Goal: Task Accomplishment & Management: Manage account settings

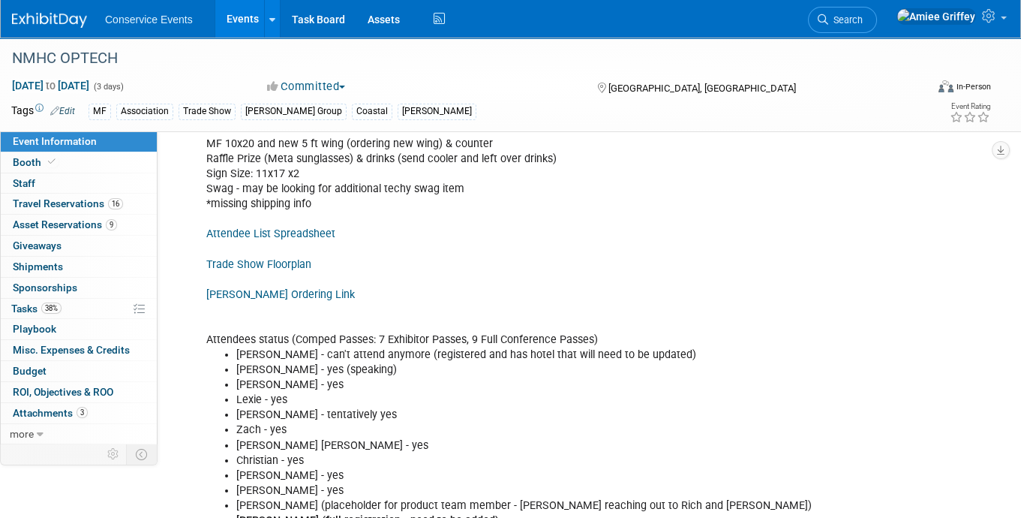
click at [244, 20] on link "Events" at bounding box center [242, 19] width 55 height 38
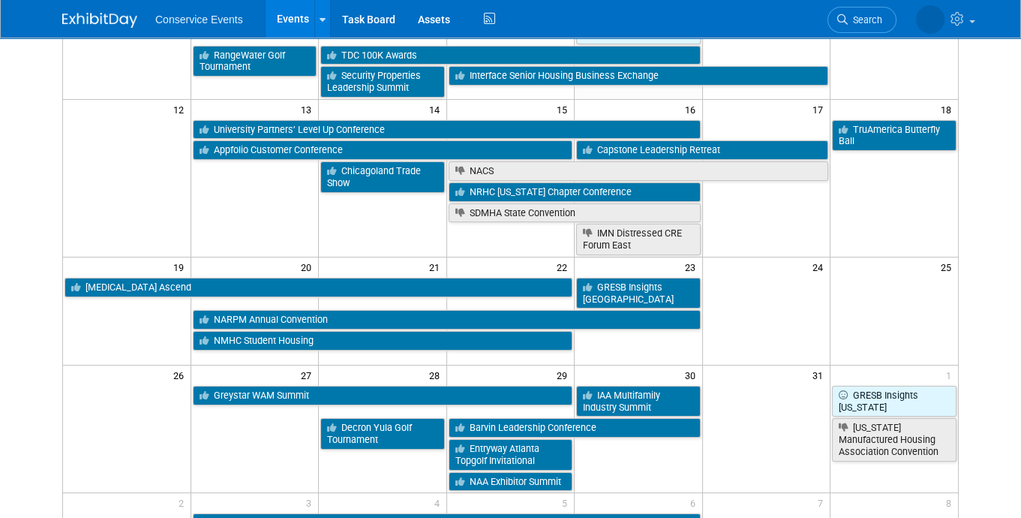
scroll to position [361, 0]
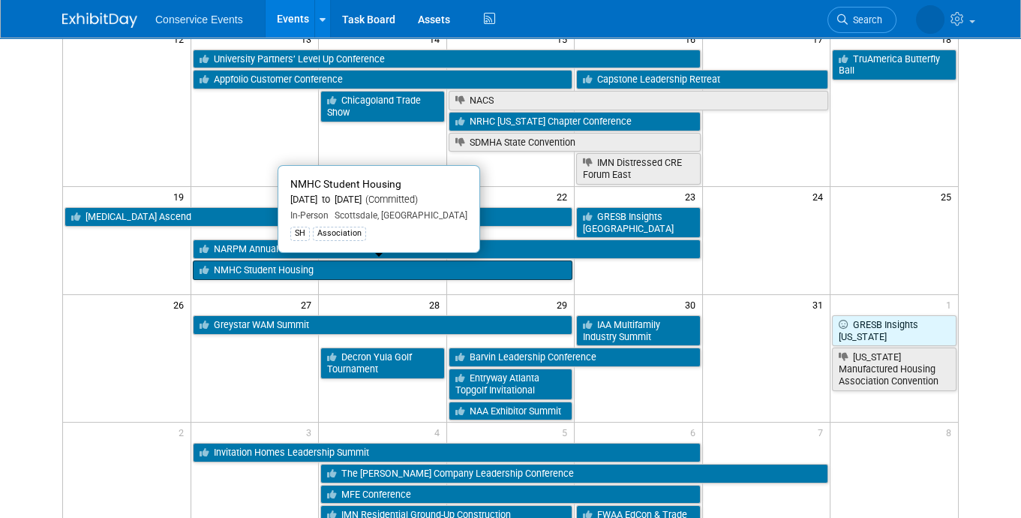
scroll to position [427, 0]
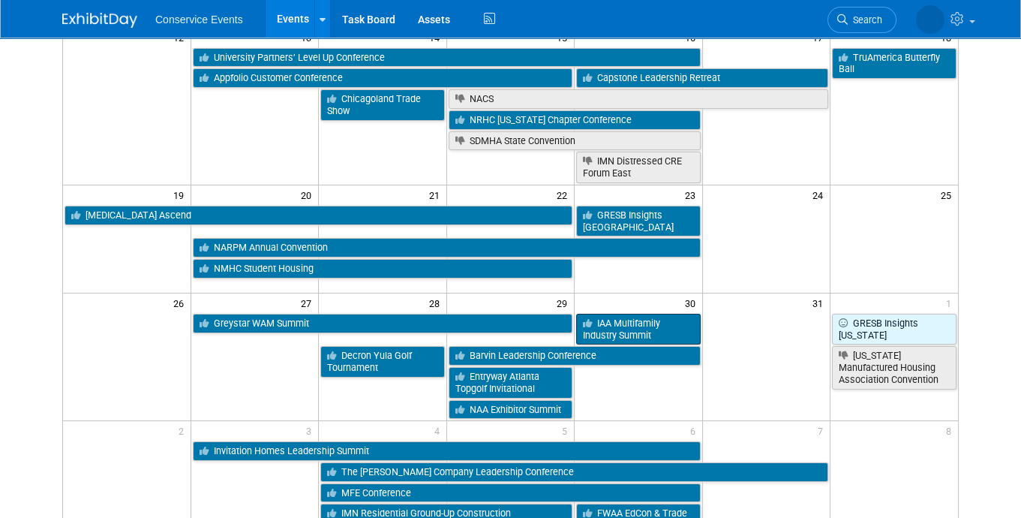
click at [657, 325] on link "IAA Multifamily Industry Summit" at bounding box center [638, 329] width 124 height 31
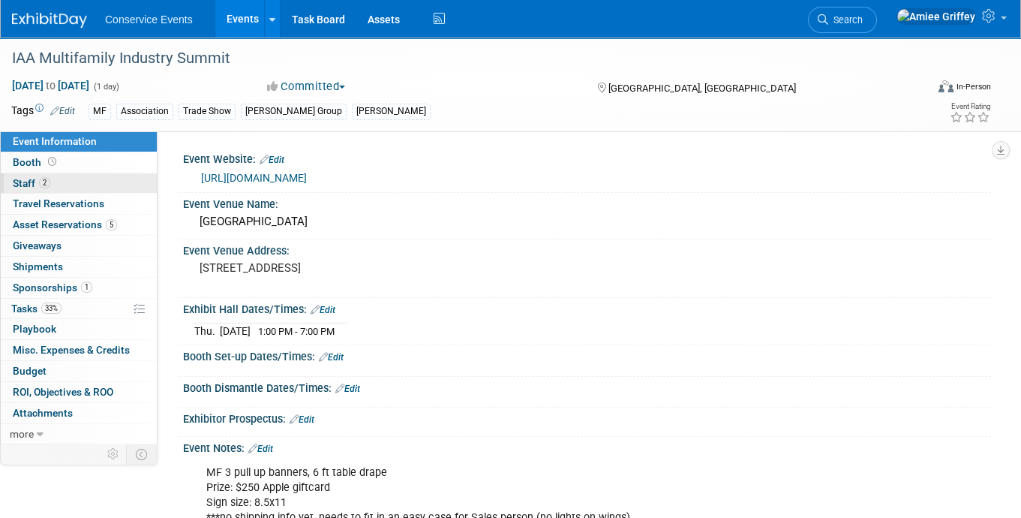
click at [106, 187] on link "2 Staff 2" at bounding box center [79, 183] width 156 height 20
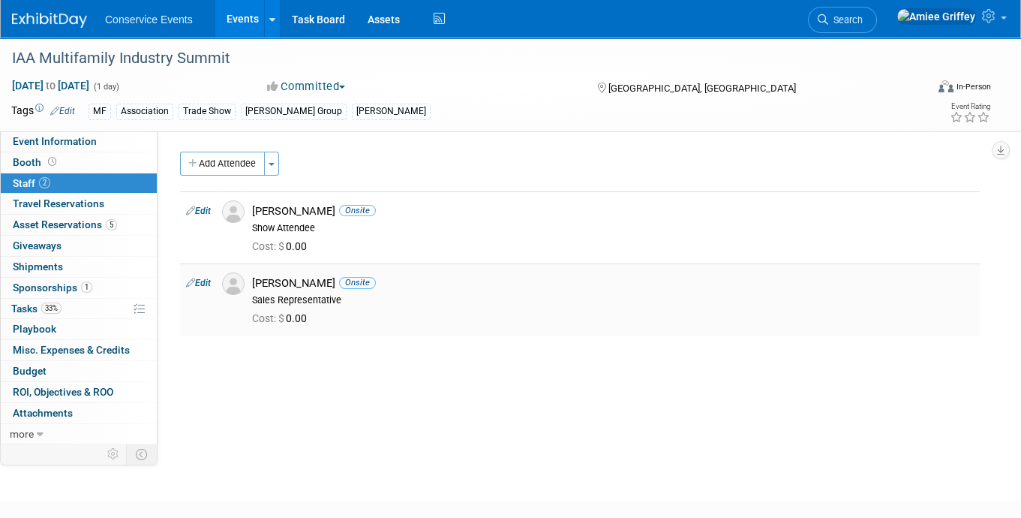
click at [235, 281] on img at bounding box center [233, 283] width 23 height 23
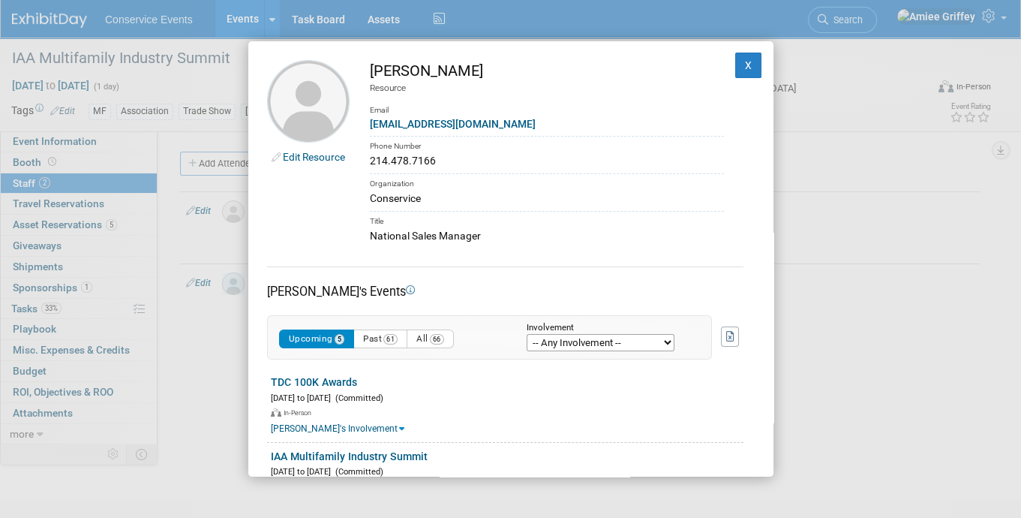
click at [502, 68] on div "[PERSON_NAME]" at bounding box center [547, 71] width 354 height 22
drag, startPoint x: 533, startPoint y: 128, endPoint x: 371, endPoint y: 129, distance: 162.8
click at [371, 129] on div "[EMAIL_ADDRESS][DOMAIN_NAME]" at bounding box center [547, 124] width 354 height 16
copy link "[EMAIL_ADDRESS][DOMAIN_NAME]"
click at [440, 158] on div "214.478.7166" at bounding box center [547, 161] width 354 height 16
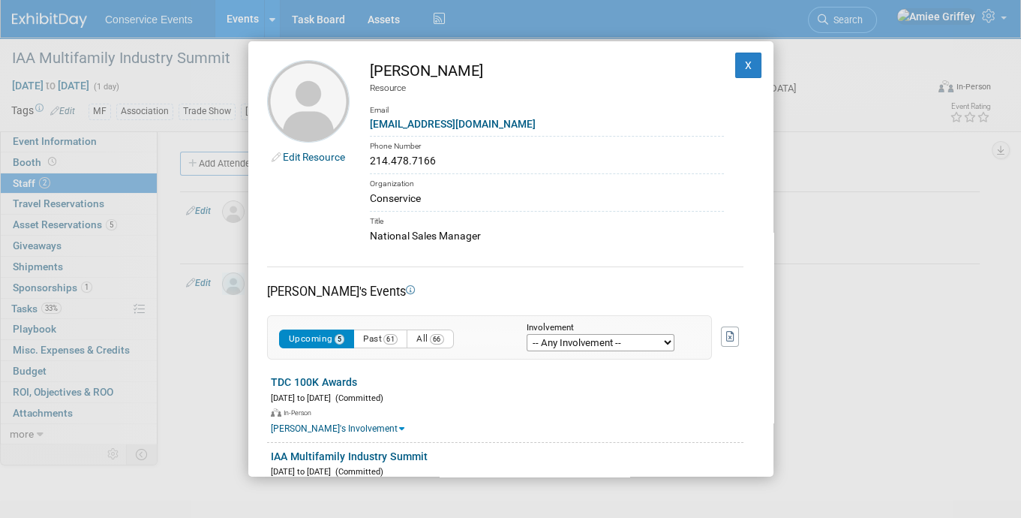
drag, startPoint x: 433, startPoint y: 155, endPoint x: 368, endPoint y: 164, distance: 65.9
click at [368, 164] on td "[PERSON_NAME] Resource Email [EMAIL_ADDRESS][DOMAIN_NAME] Phone Number 214.478.…" at bounding box center [537, 151] width 374 height 183
copy div "214.478.7166"
click at [748, 63] on button "X" at bounding box center [748, 66] width 27 height 26
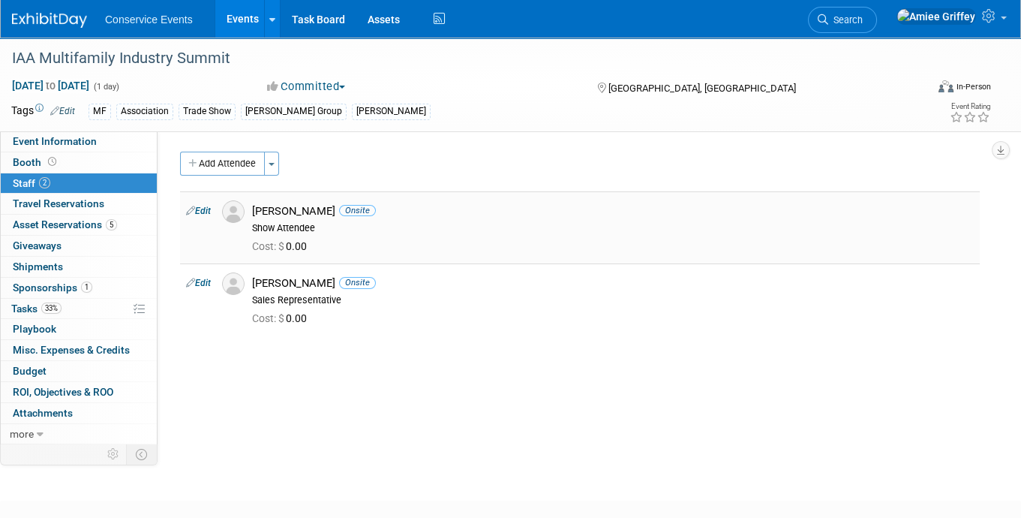
click at [237, 219] on img at bounding box center [233, 211] width 23 height 23
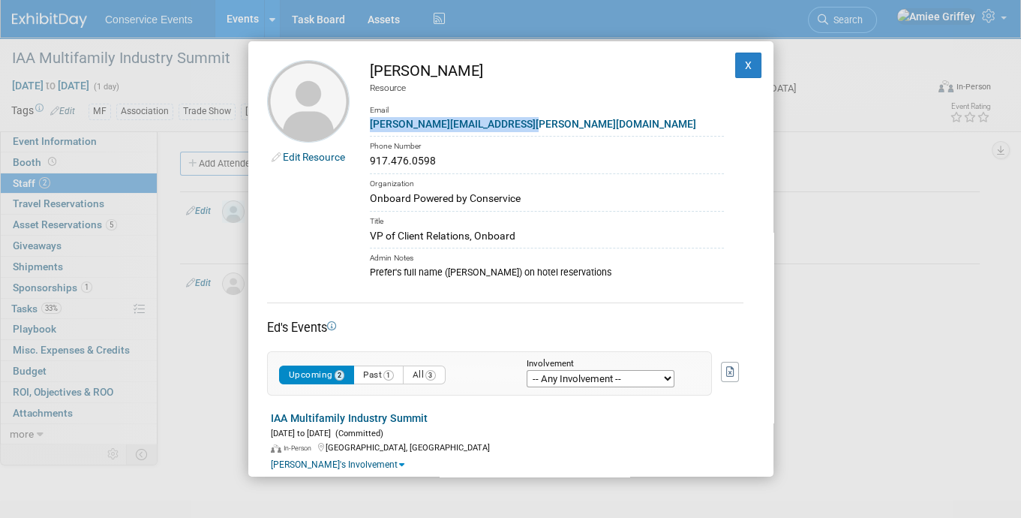
drag, startPoint x: 543, startPoint y: 125, endPoint x: 365, endPoint y: 128, distance: 177.8
click at [365, 128] on td "[PERSON_NAME] Resource Email [PERSON_NAME][EMAIL_ADDRESS][PERSON_NAME][DOMAIN_N…" at bounding box center [537, 169] width 374 height 219
copy link "[PERSON_NAME][EMAIL_ADDRESS][PERSON_NAME][DOMAIN_NAME]"
drag, startPoint x: 518, startPoint y: 237, endPoint x: 350, endPoint y: 237, distance: 168.8
click at [350, 237] on td "[PERSON_NAME] Resource Email [PERSON_NAME][EMAIL_ADDRESS][PERSON_NAME][DOMAIN_N…" at bounding box center [537, 169] width 374 height 219
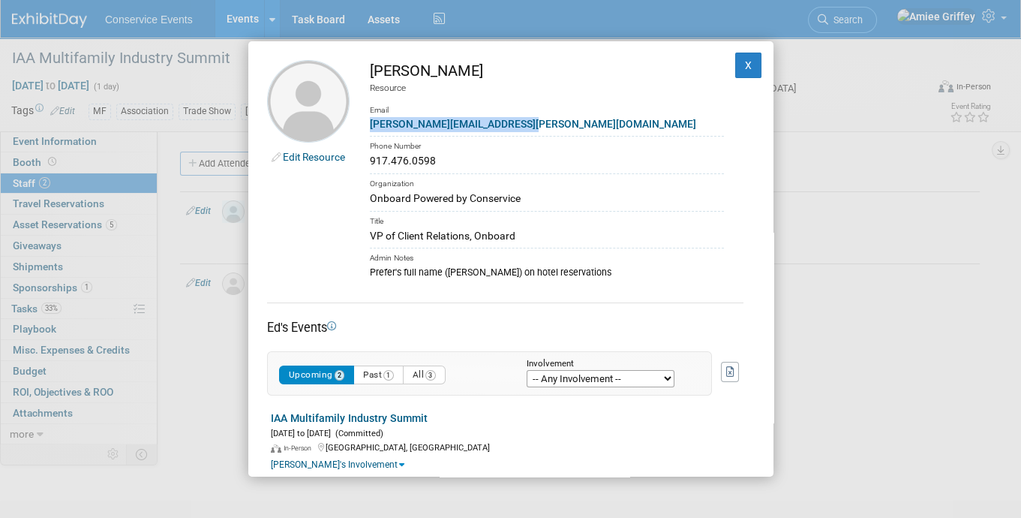
copy div "VP of Client Relations, Onboard"
click at [438, 155] on div "917.476.0598" at bounding box center [547, 161] width 354 height 16
drag, startPoint x: 438, startPoint y: 161, endPoint x: 371, endPoint y: 161, distance: 67.5
click at [371, 161] on div "917.476.0598" at bounding box center [547, 161] width 354 height 16
copy div "917.476.0598"
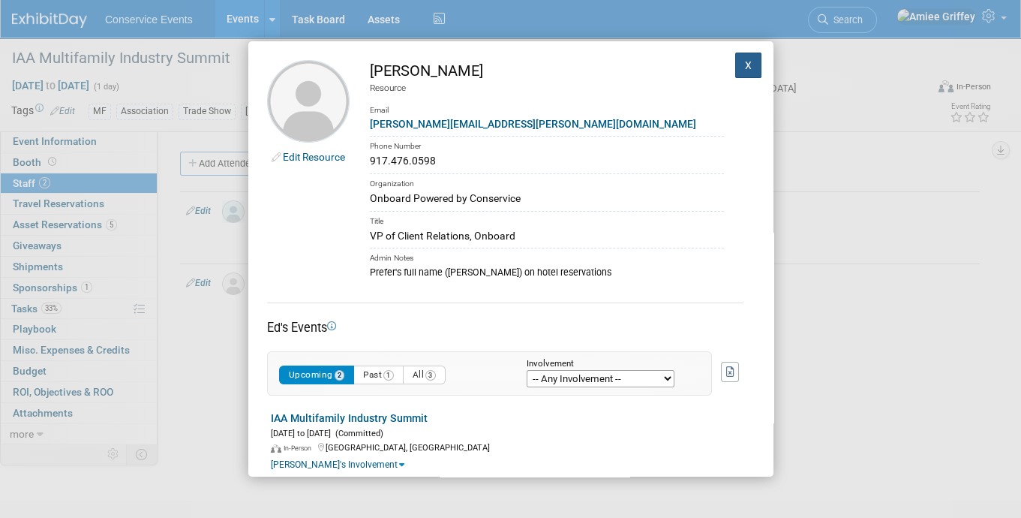
click at [749, 71] on button "X" at bounding box center [748, 66] width 27 height 26
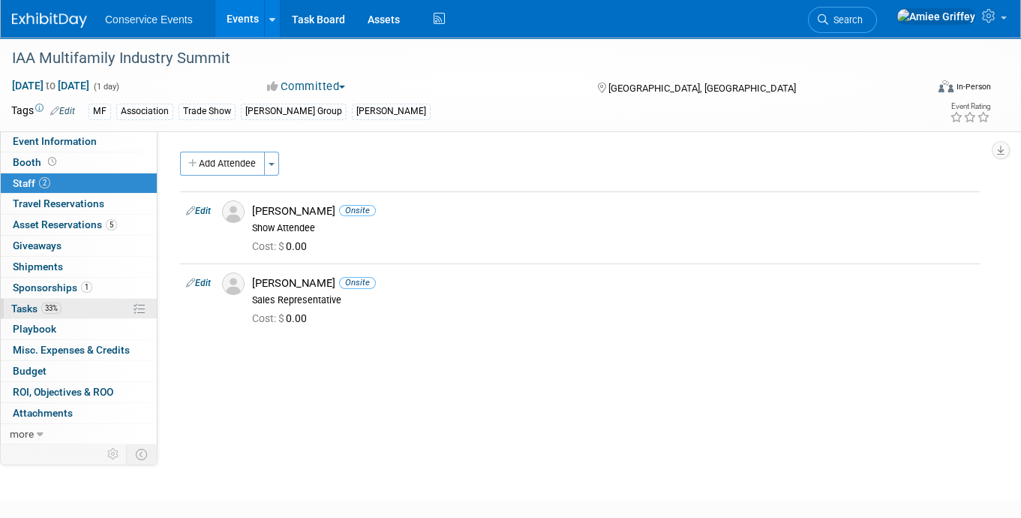
click at [74, 311] on link "33% Tasks 33%" at bounding box center [79, 309] width 156 height 20
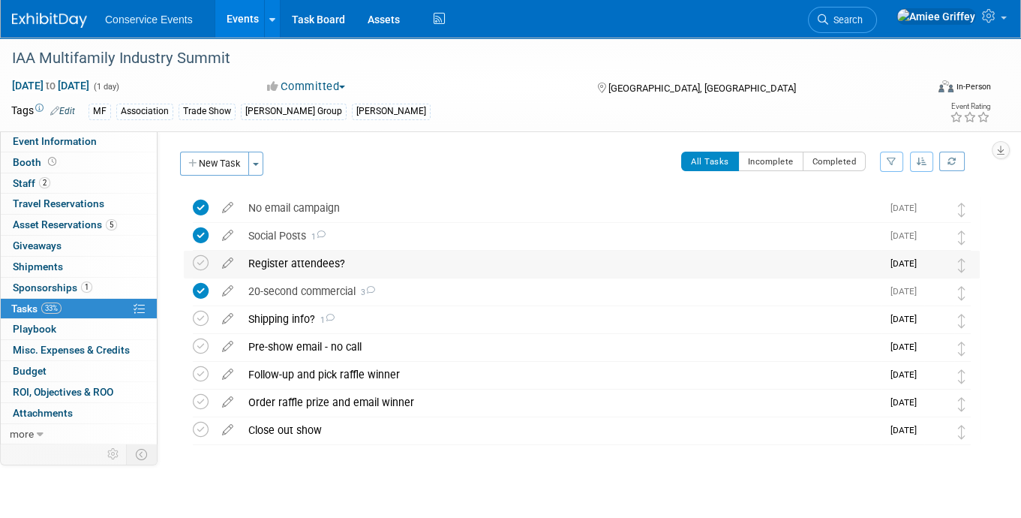
click at [284, 263] on div "Register attendees?" at bounding box center [561, 264] width 641 height 26
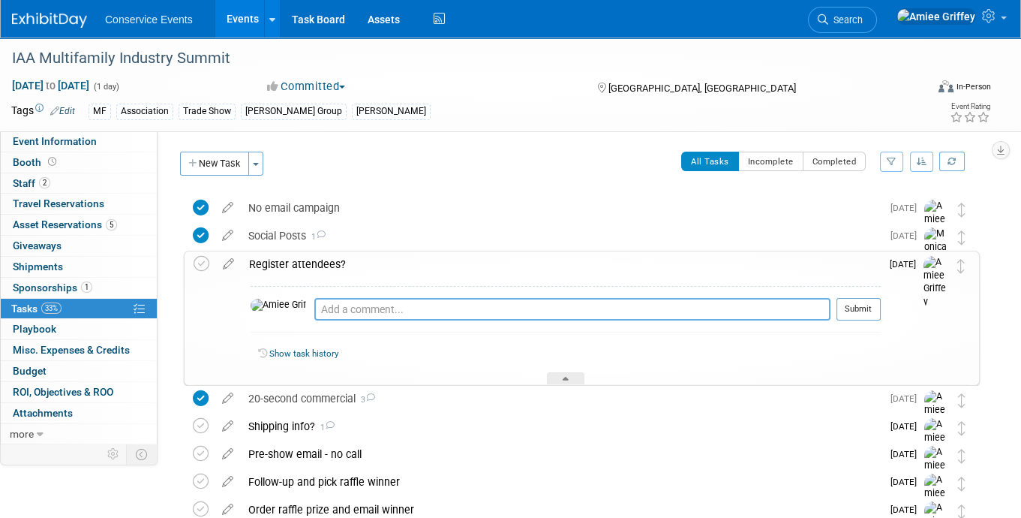
click at [327, 305] on textarea at bounding box center [572, 309] width 516 height 23
type textarea "Emailed Zoey to update"
click at [840, 310] on button "Submit" at bounding box center [858, 309] width 44 height 23
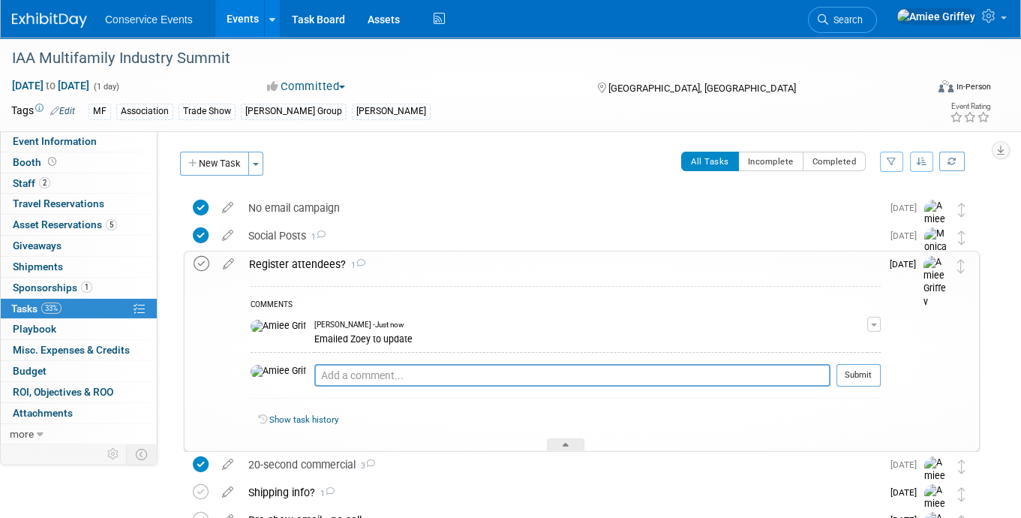
click at [195, 269] on icon at bounding box center [202, 264] width 16 height 16
click at [283, 262] on div "Register attendees? 1" at bounding box center [561, 264] width 639 height 26
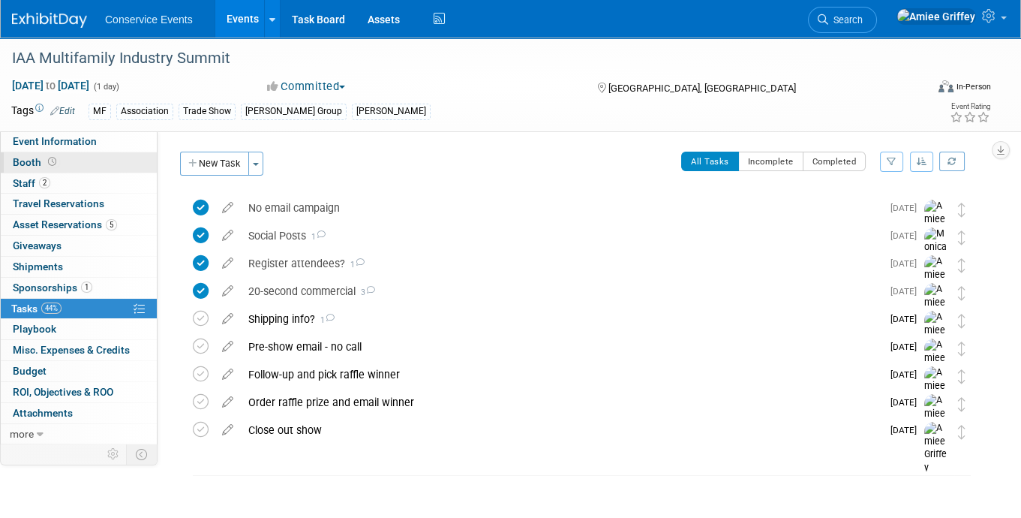
click at [71, 161] on link "Booth" at bounding box center [79, 162] width 156 height 20
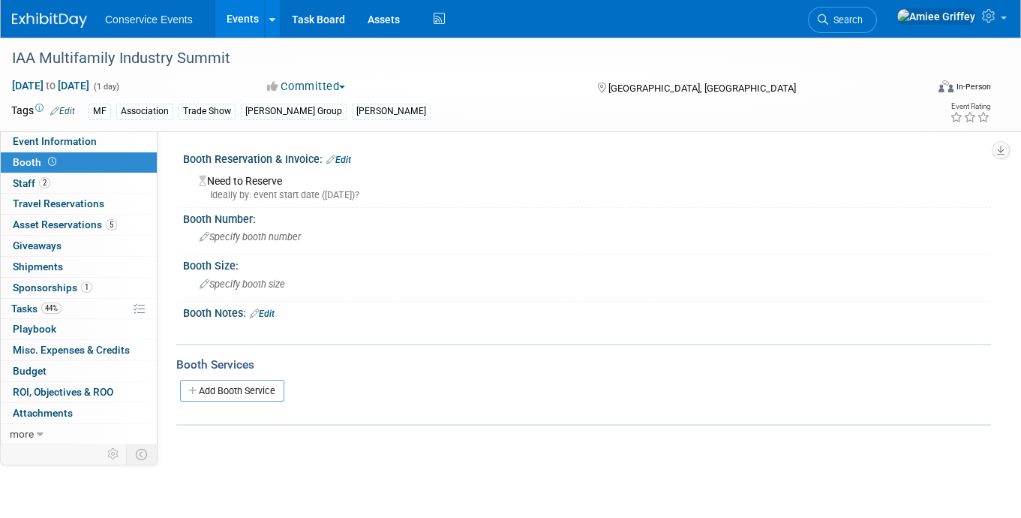
click at [266, 311] on link "Edit" at bounding box center [262, 313] width 25 height 11
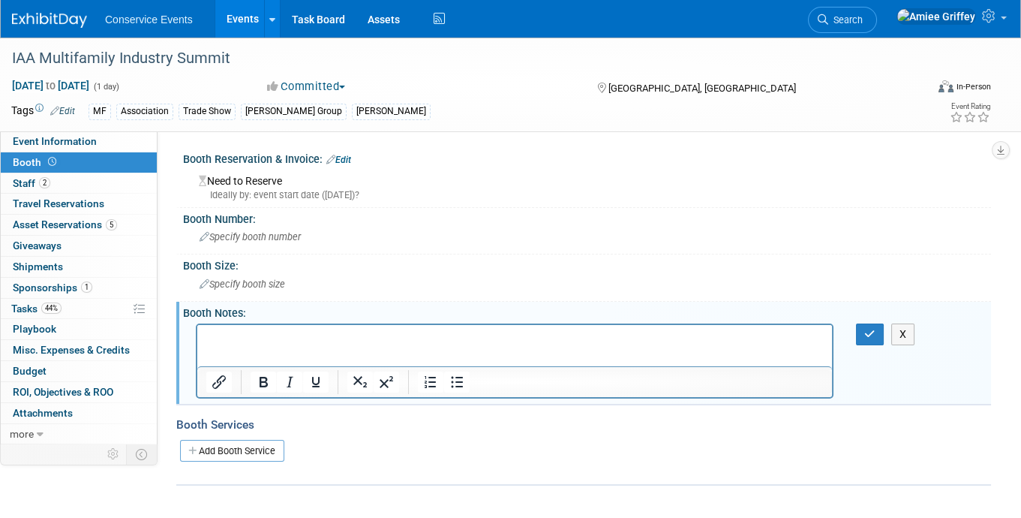
click at [258, 342] on p "Rich Text Area. Press ALT-0 for help." at bounding box center [514, 337] width 617 height 15
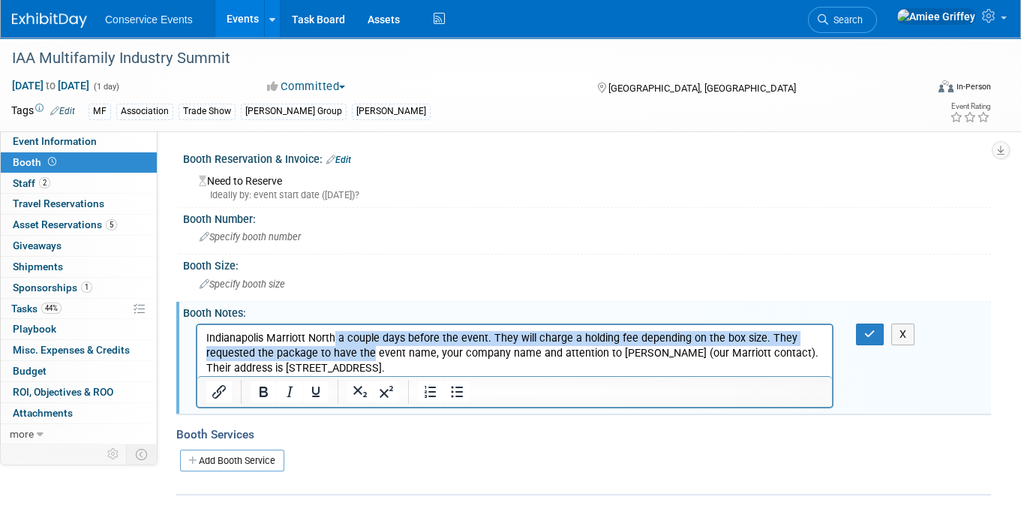
drag, startPoint x: 371, startPoint y: 350, endPoint x: 335, endPoint y: 337, distance: 38.5
click at [335, 337] on p "Indianapolis Marriott North a couple days before the event. They will charge a …" at bounding box center [514, 352] width 617 height 45
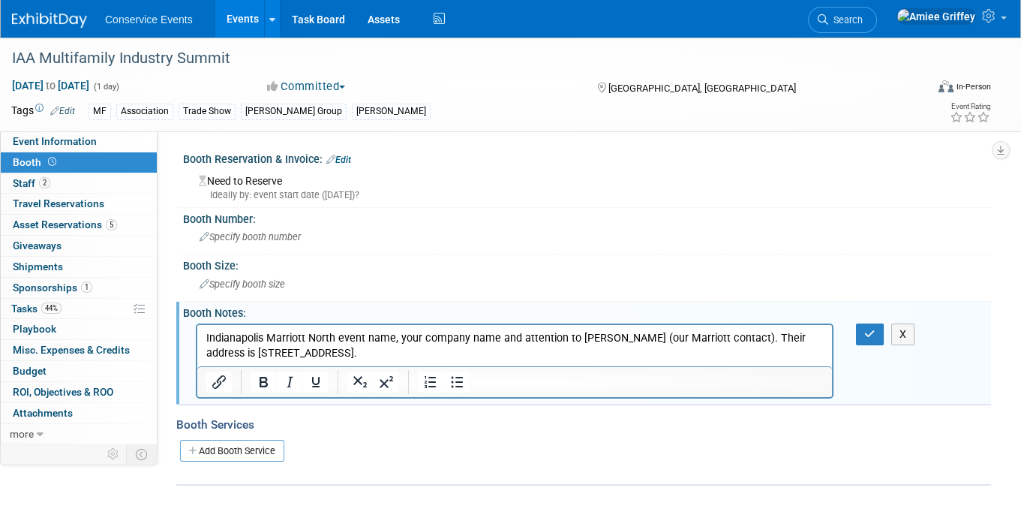
click at [204, 335] on html "Indianapolis Marriott North event name, your company name and attention to [PER…" at bounding box center [514, 342] width 635 height 36
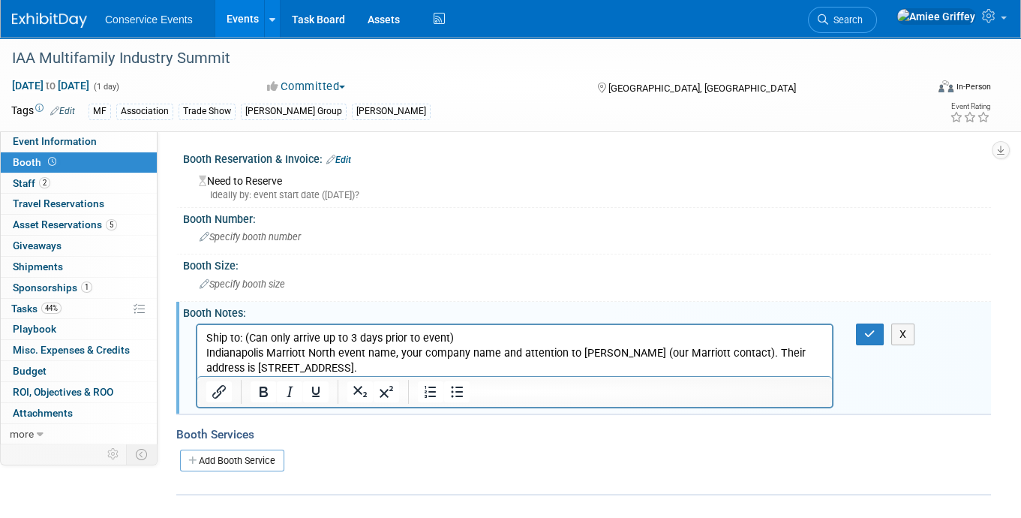
click at [336, 353] on p "Indianapolis Marriott North event name, your company name and attention to [PER…" at bounding box center [514, 360] width 617 height 30
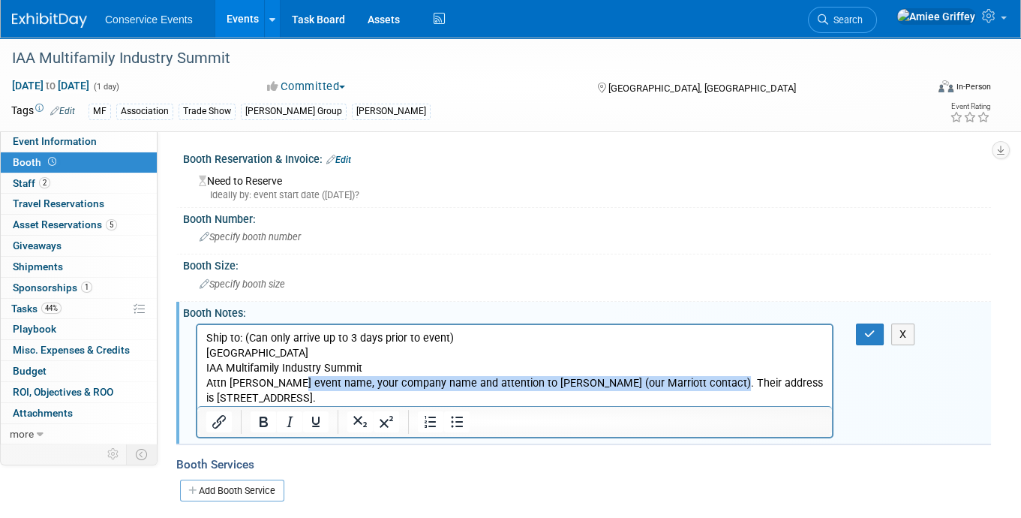
drag, startPoint x: 296, startPoint y: 382, endPoint x: 715, endPoint y: 385, distance: 419.3
click at [715, 385] on p "Attn [PERSON_NAME] event name, your company name and attention to [PERSON_NAME]…" at bounding box center [514, 390] width 617 height 30
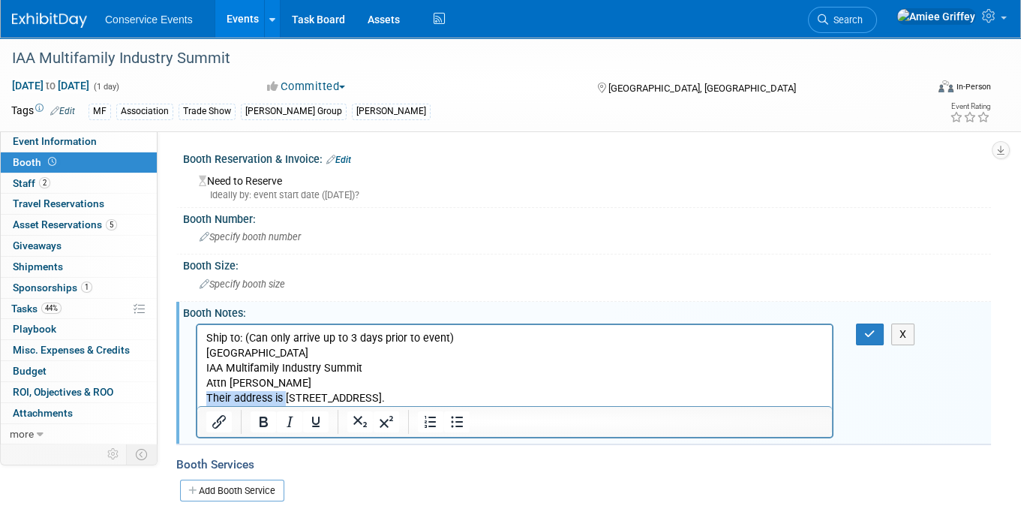
drag, startPoint x: 284, startPoint y: 399, endPoint x: 206, endPoint y: 397, distance: 78.0
click at [206, 397] on p "Their address is [STREET_ADDRESS]." at bounding box center [514, 397] width 617 height 15
click at [334, 395] on p "[STREET_ADDRESS]." at bounding box center [514, 397] width 617 height 15
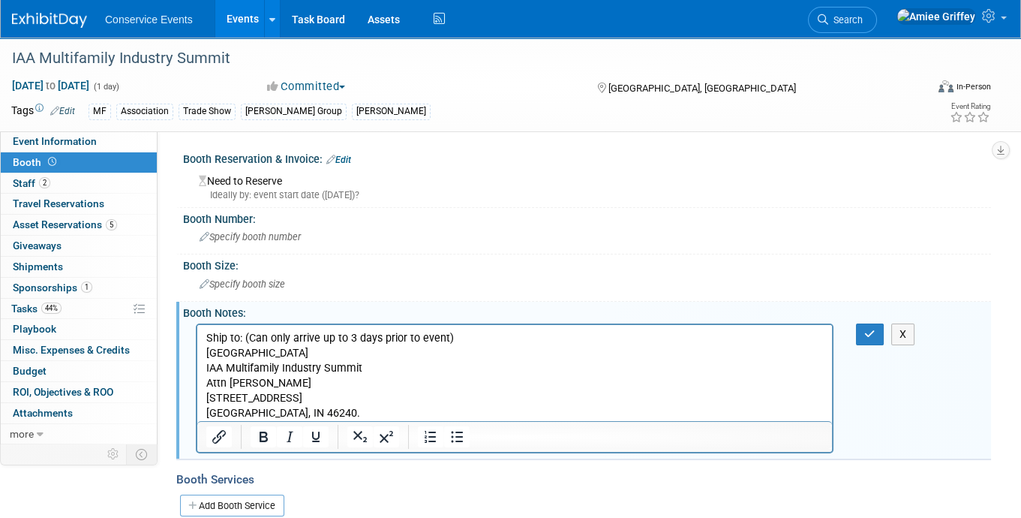
click at [320, 413] on p "[GEOGRAPHIC_DATA], IN 46240." at bounding box center [514, 412] width 617 height 15
click at [206, 352] on body "Ship to: (Can only arrive up to 3 days prior to event) [GEOGRAPHIC_DATA] Multif…" at bounding box center [515, 375] width 619 height 90
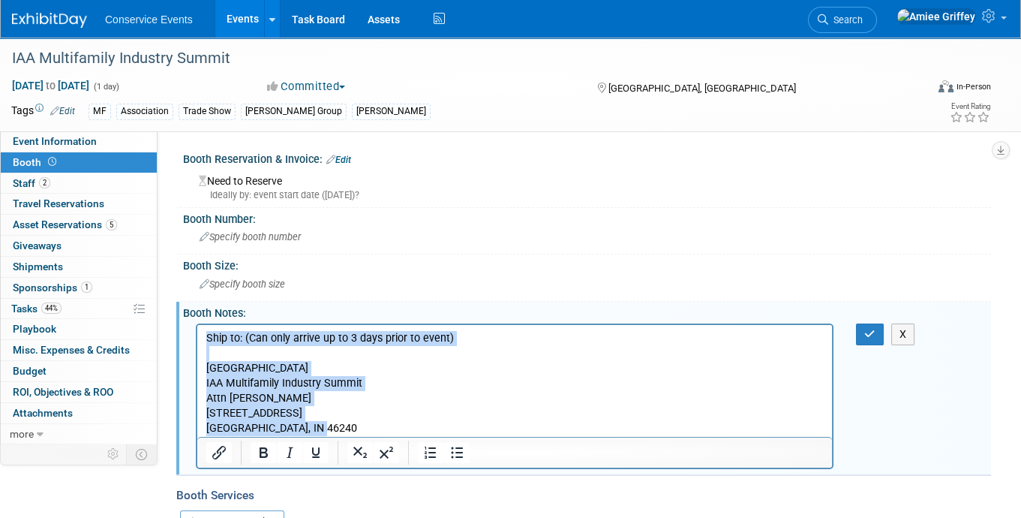
drag, startPoint x: 332, startPoint y: 426, endPoint x: 174, endPoint y: 328, distance: 185.7
click at [197, 328] on html "Ship to: (Can only arrive up to 3 days prior to event) [GEOGRAPHIC_DATA] Multif…" at bounding box center [514, 380] width 635 height 112
copy body "Ship to: (Can only arrive up to 3 days prior to event) [GEOGRAPHIC_DATA] Multif…"
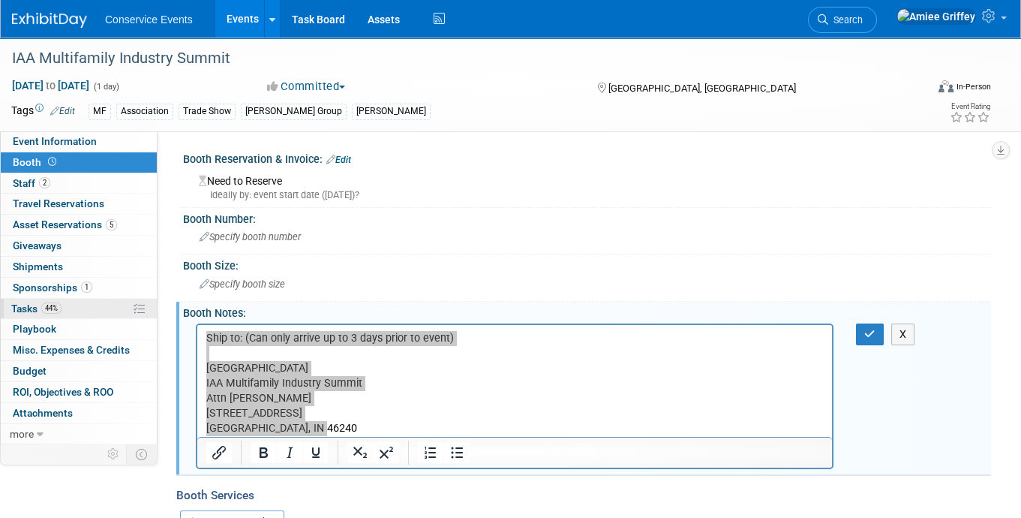
click at [53, 311] on span "44%" at bounding box center [51, 307] width 20 height 11
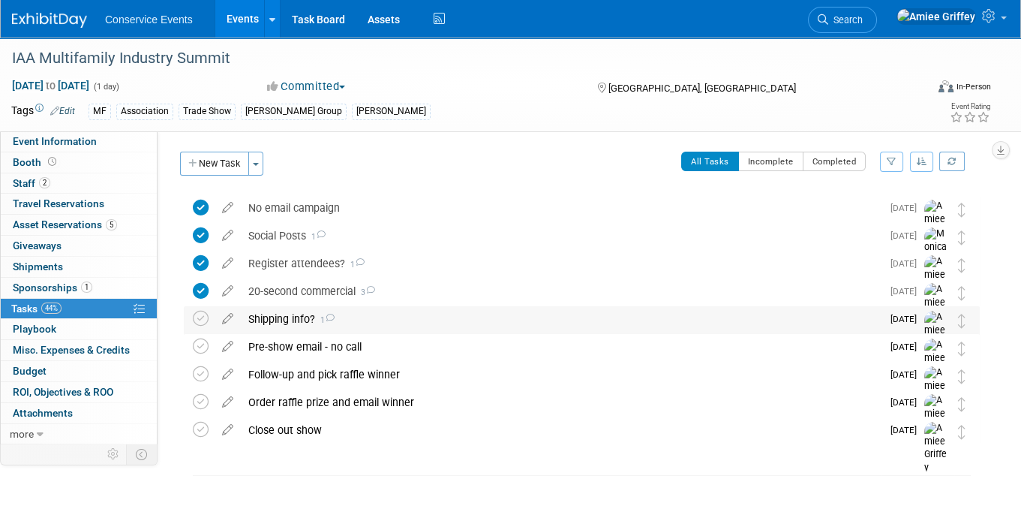
click at [286, 319] on div "Shipping info? 1" at bounding box center [561, 319] width 641 height 26
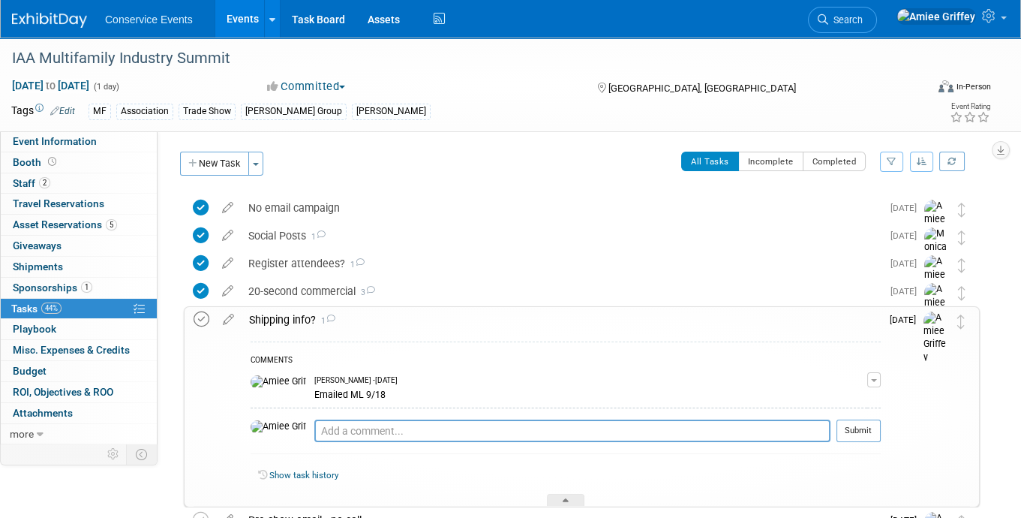
click at [200, 315] on icon at bounding box center [202, 319] width 16 height 16
click at [275, 313] on div "Shipping info? 1" at bounding box center [561, 320] width 639 height 26
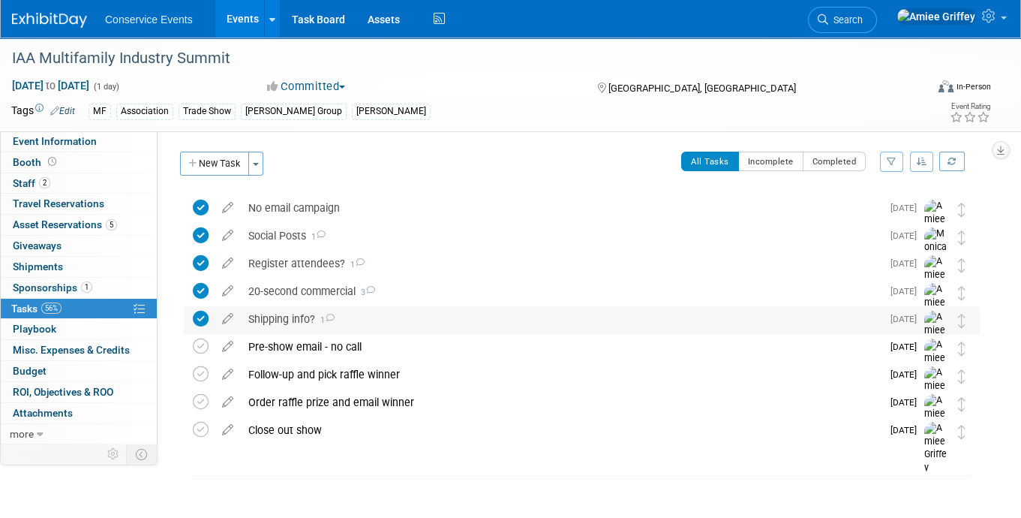
scroll to position [18, 0]
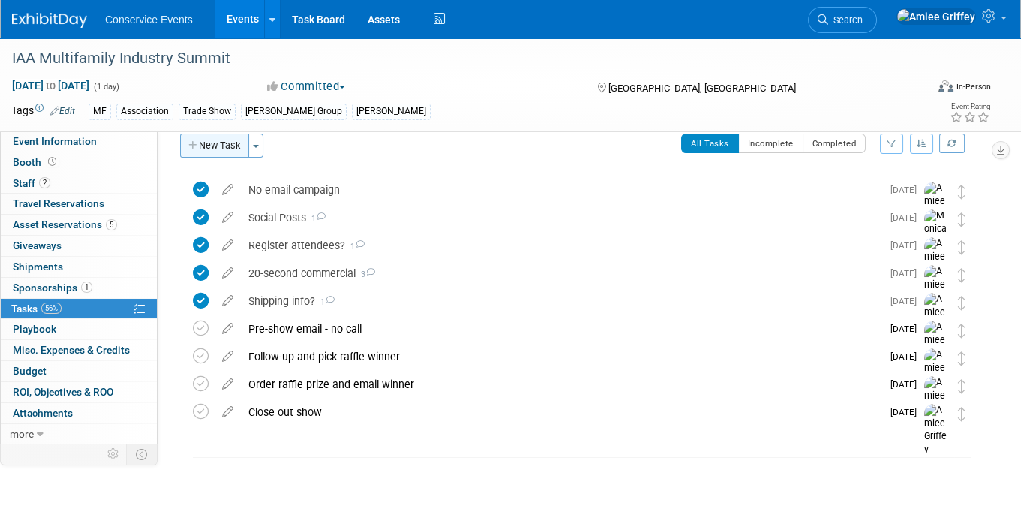
click at [226, 146] on button "New Task" at bounding box center [214, 146] width 69 height 24
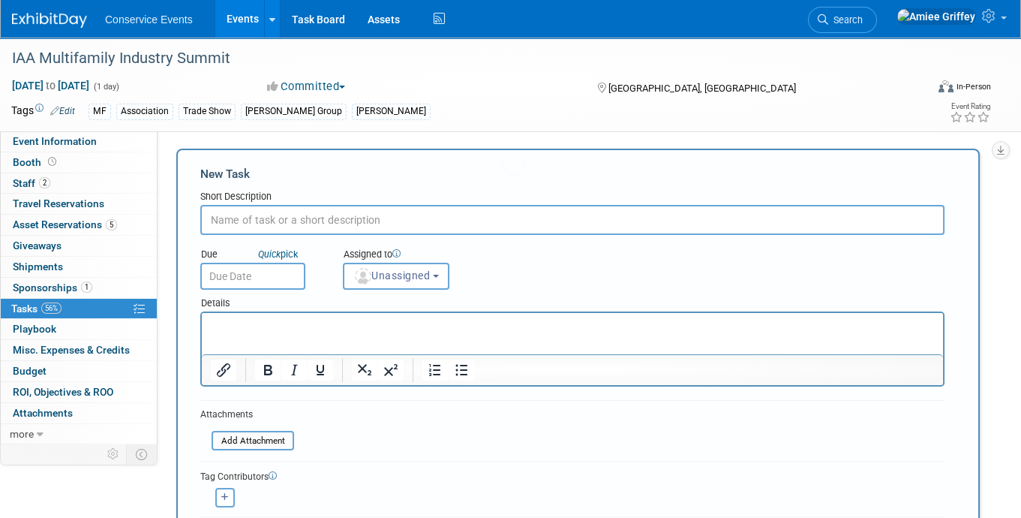
scroll to position [0, 0]
click at [279, 224] on input "text" at bounding box center [572, 223] width 744 height 30
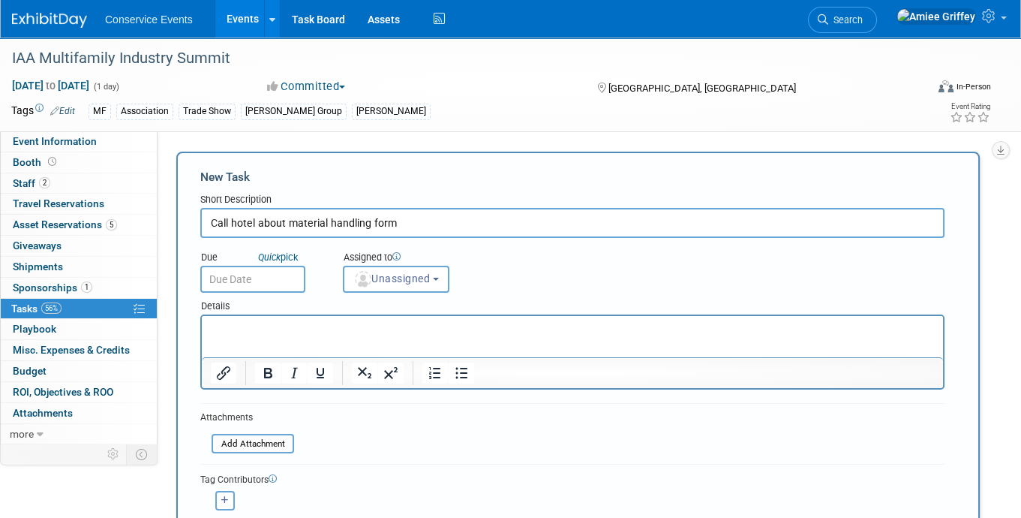
type input "Call hotel about material handling form"
click at [245, 286] on input "text" at bounding box center [252, 279] width 105 height 27
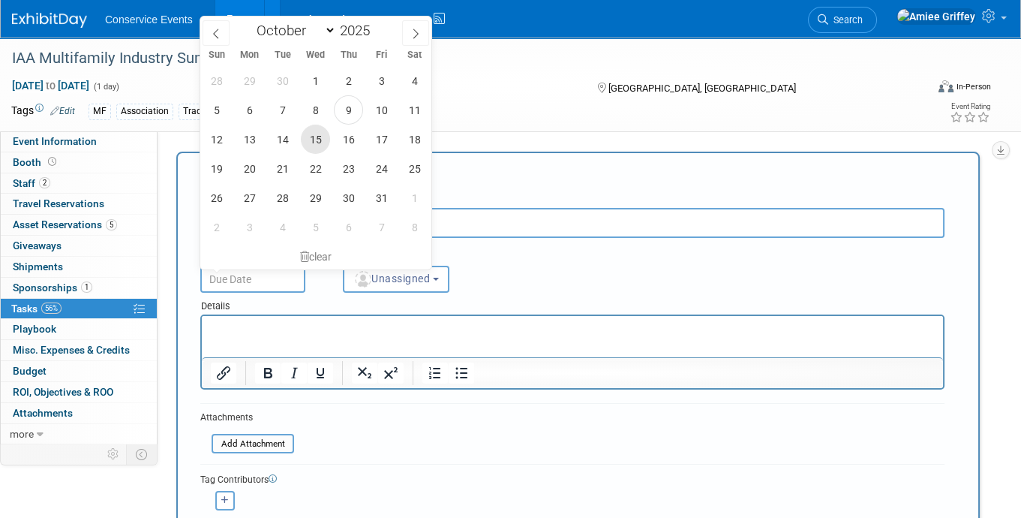
click at [310, 147] on span "15" at bounding box center [315, 139] width 29 height 29
type input "[DATE]"
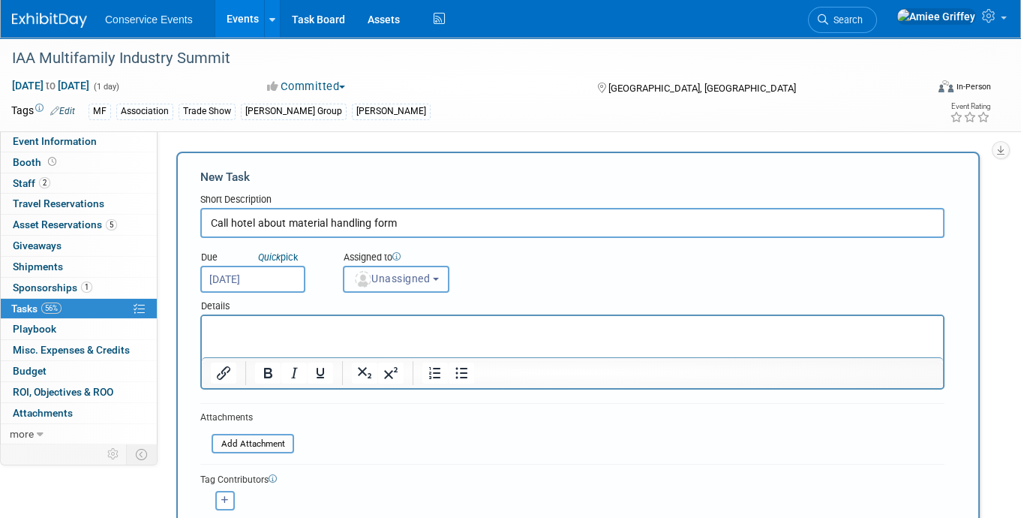
click at [404, 278] on span "Unassigned" at bounding box center [391, 278] width 77 height 12
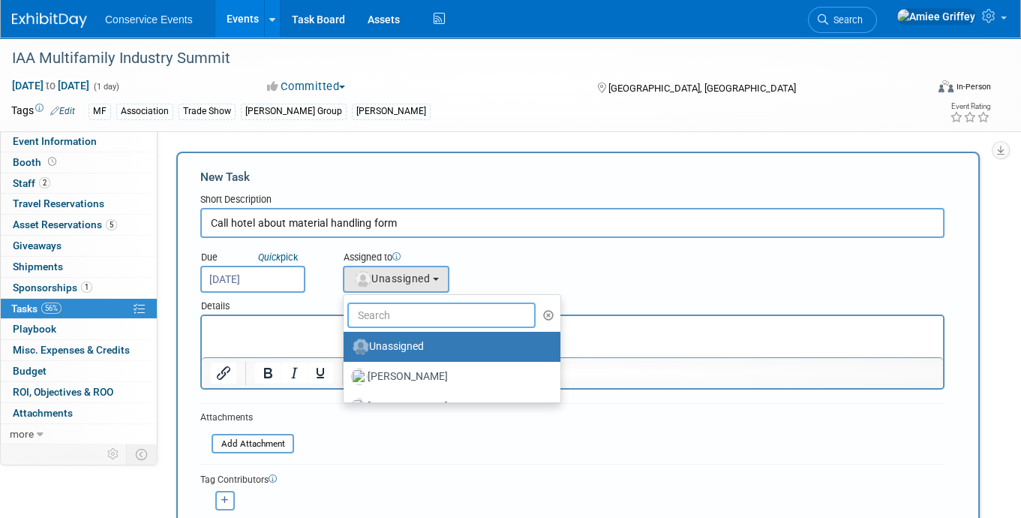
click at [416, 309] on input "text" at bounding box center [441, 315] width 188 height 26
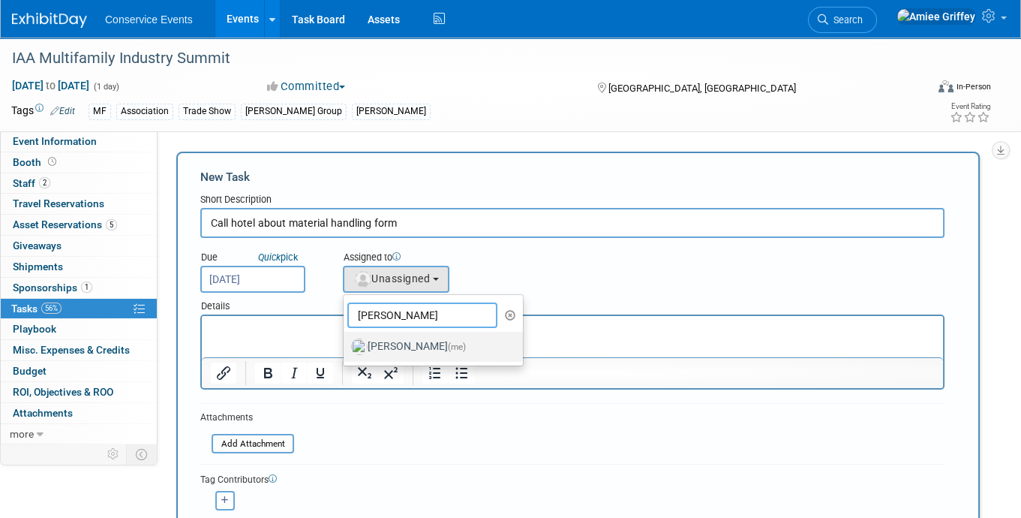
type input "[PERSON_NAME]"
click at [390, 347] on label "[PERSON_NAME] (me)" at bounding box center [429, 347] width 157 height 24
click at [346, 347] on input "[PERSON_NAME] (me)" at bounding box center [341, 345] width 10 height 10
select select "28722387-35c6-4557-bb24-edeacb20f2e1"
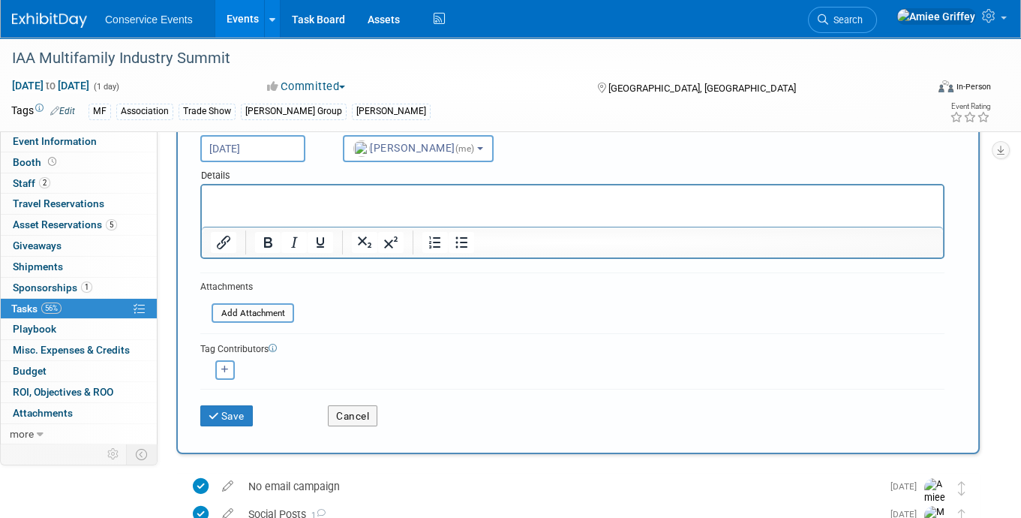
scroll to position [140, 0]
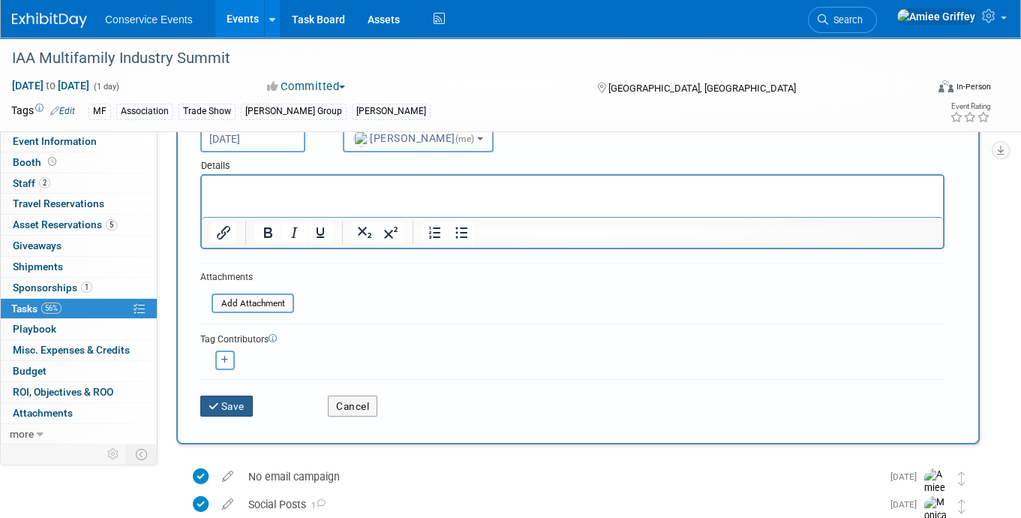
click at [253, 413] on button "Save" at bounding box center [226, 405] width 53 height 21
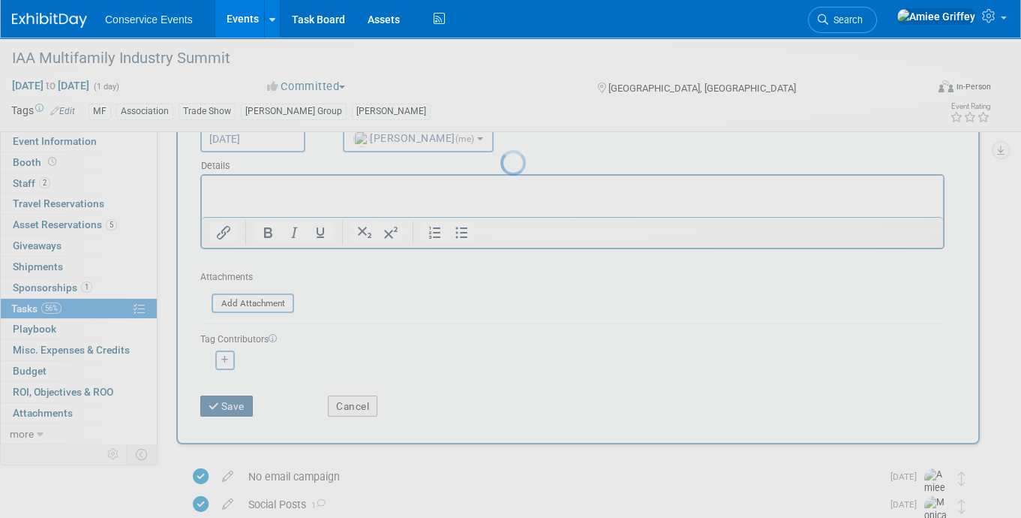
scroll to position [0, 0]
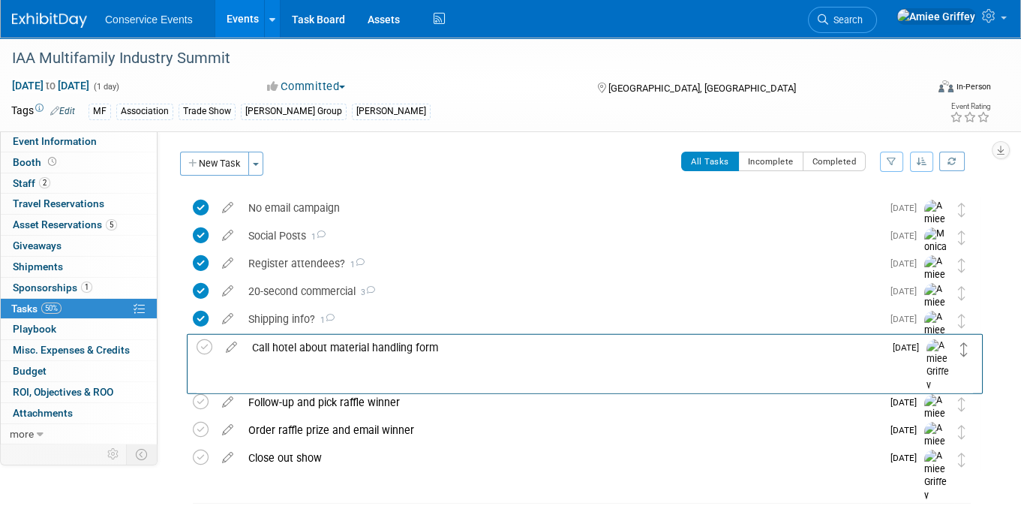
drag, startPoint x: 958, startPoint y: 206, endPoint x: 962, endPoint y: 345, distance: 139.6
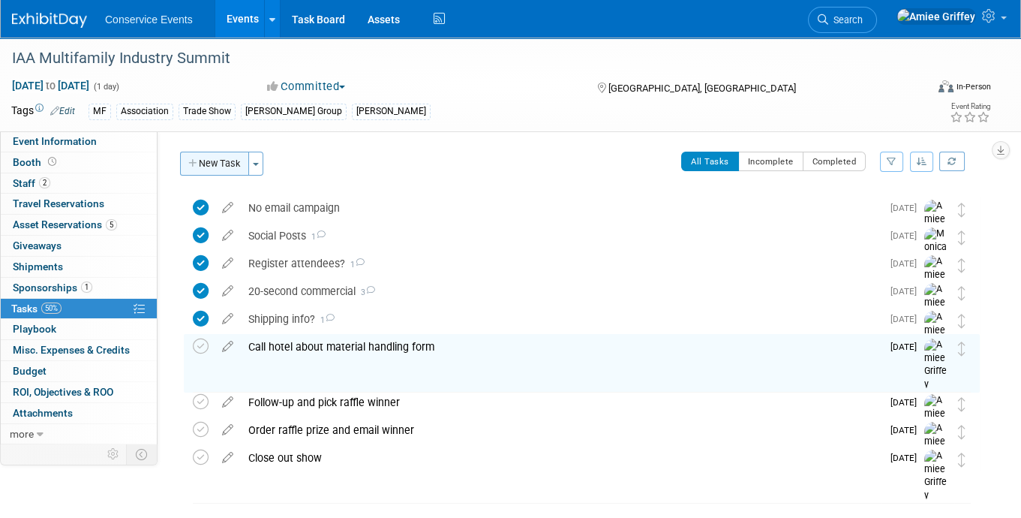
click at [220, 166] on button "New Task" at bounding box center [214, 164] width 69 height 24
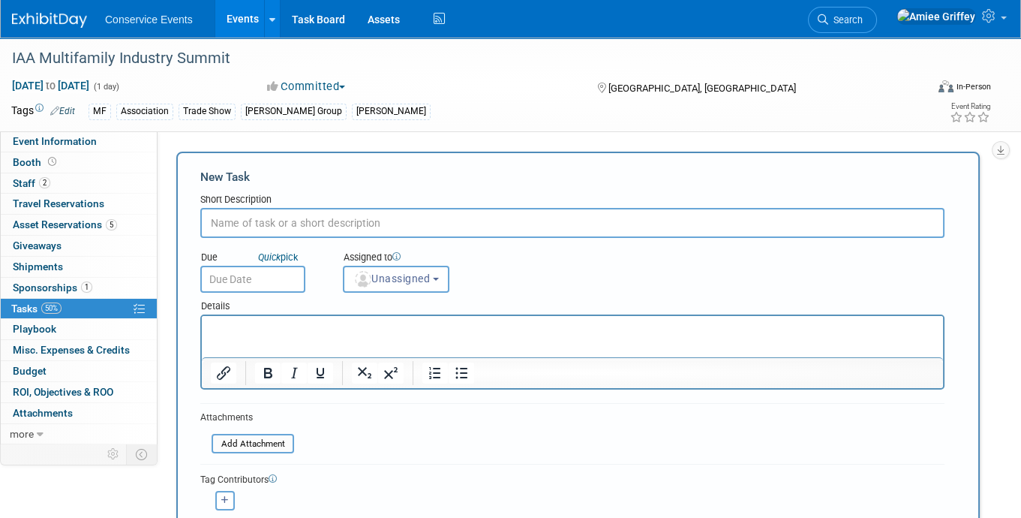
click at [282, 227] on input "text" at bounding box center [572, 223] width 744 height 30
type input "Schedule Fedex pickup"
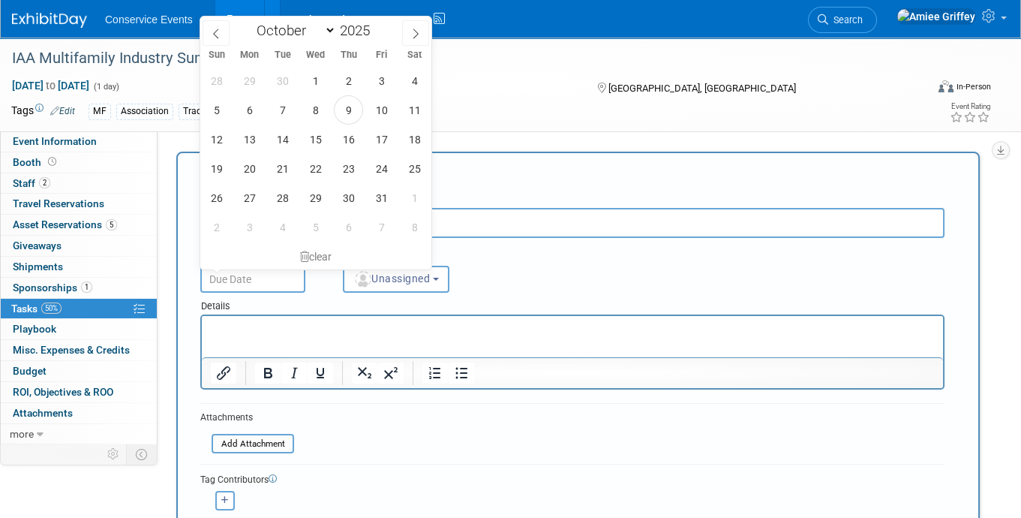
click at [277, 274] on input "text" at bounding box center [252, 279] width 105 height 27
click at [337, 198] on span "30" at bounding box center [348, 197] width 29 height 29
type input "[DATE]"
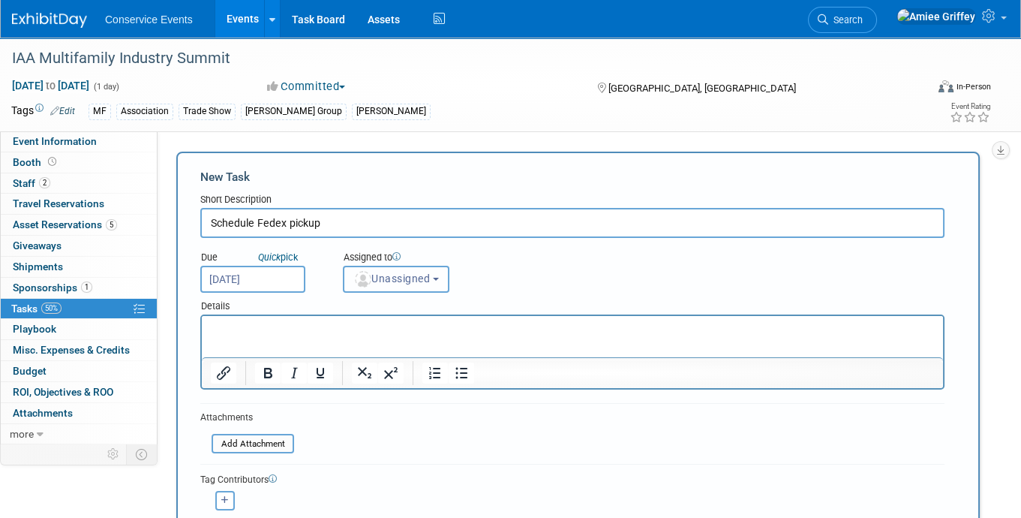
click at [392, 278] on span "Unassigned" at bounding box center [391, 278] width 77 height 12
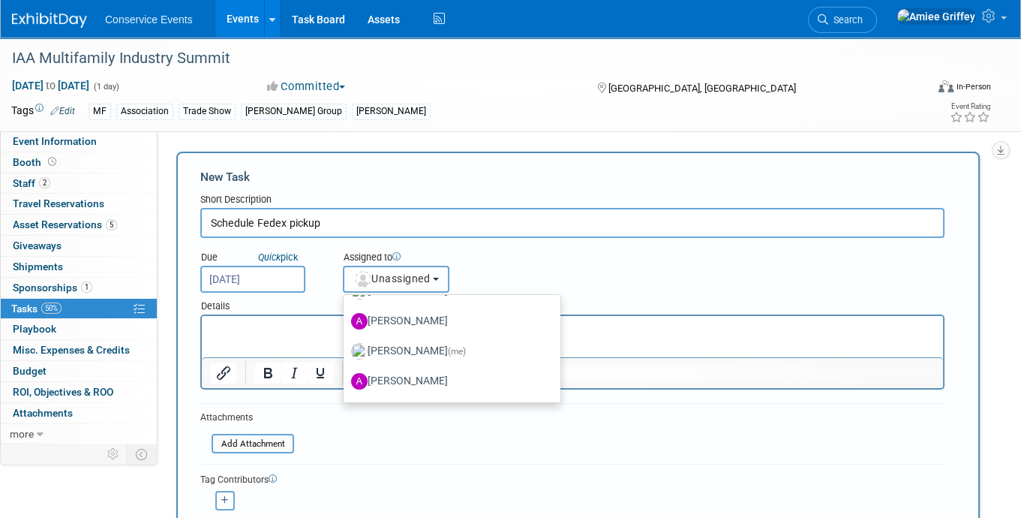
scroll to position [128, 0]
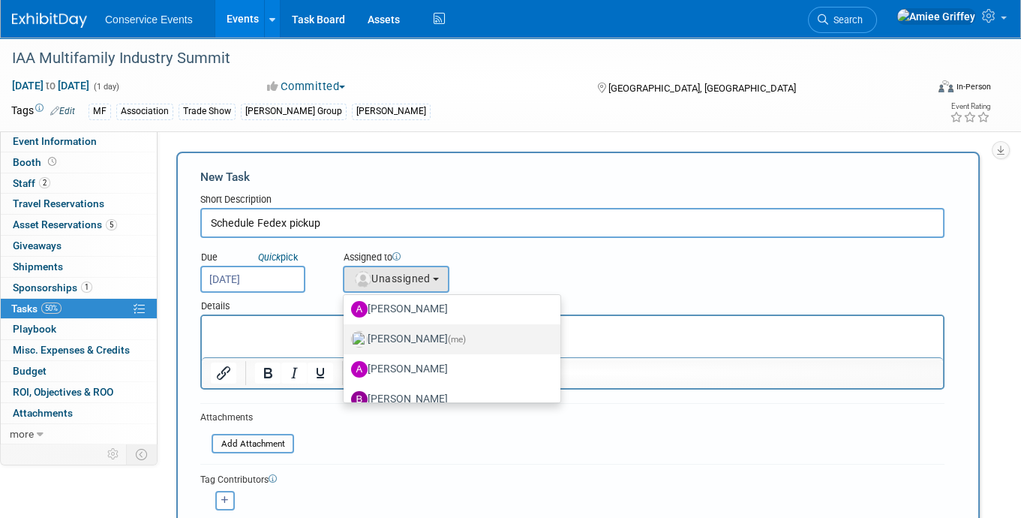
click at [407, 343] on label "[PERSON_NAME] (me)" at bounding box center [448, 339] width 194 height 24
click at [346, 342] on input "[PERSON_NAME] (me)" at bounding box center [341, 337] width 10 height 10
select select "28722387-35c6-4557-bb24-edeacb20f2e1"
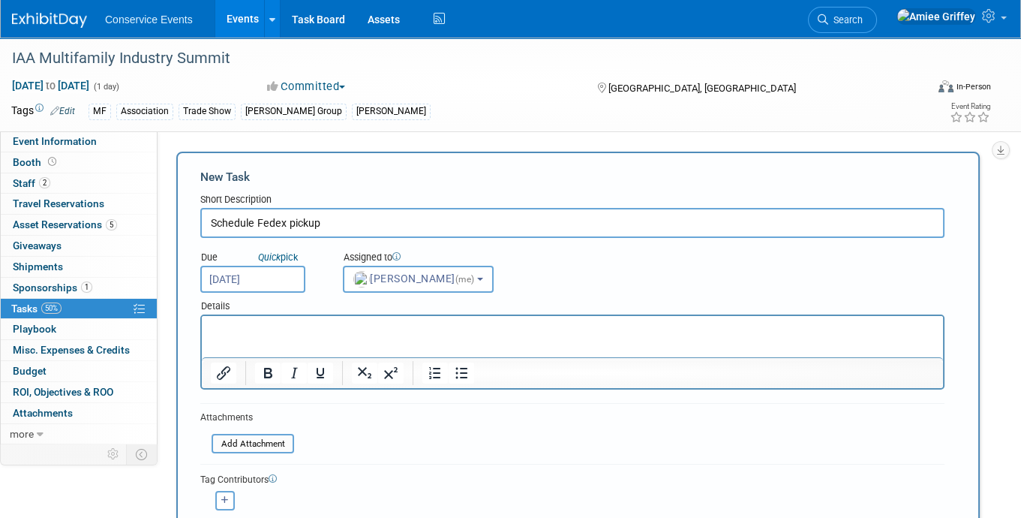
click at [278, 280] on input "[DATE]" at bounding box center [252, 279] width 105 height 27
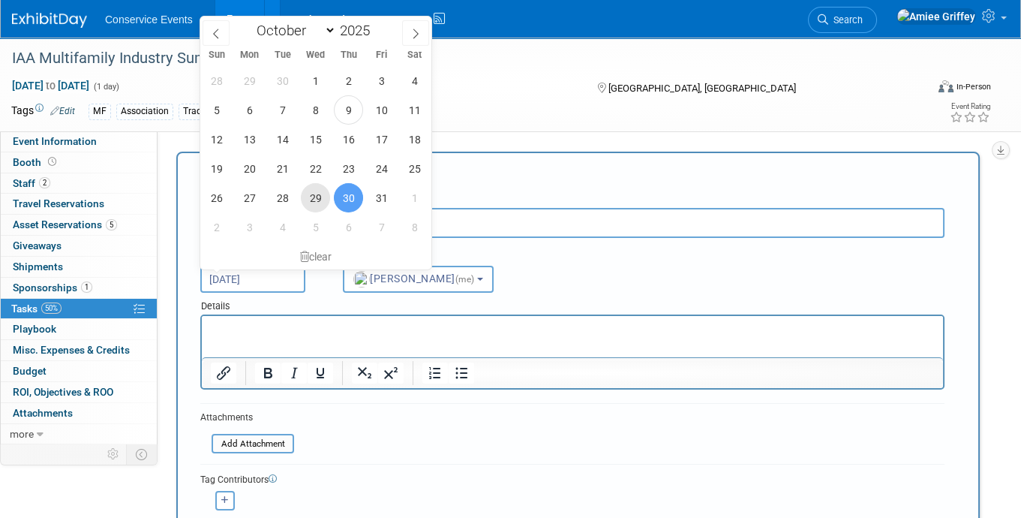
click at [317, 194] on span "29" at bounding box center [315, 197] width 29 height 29
type input "[DATE]"
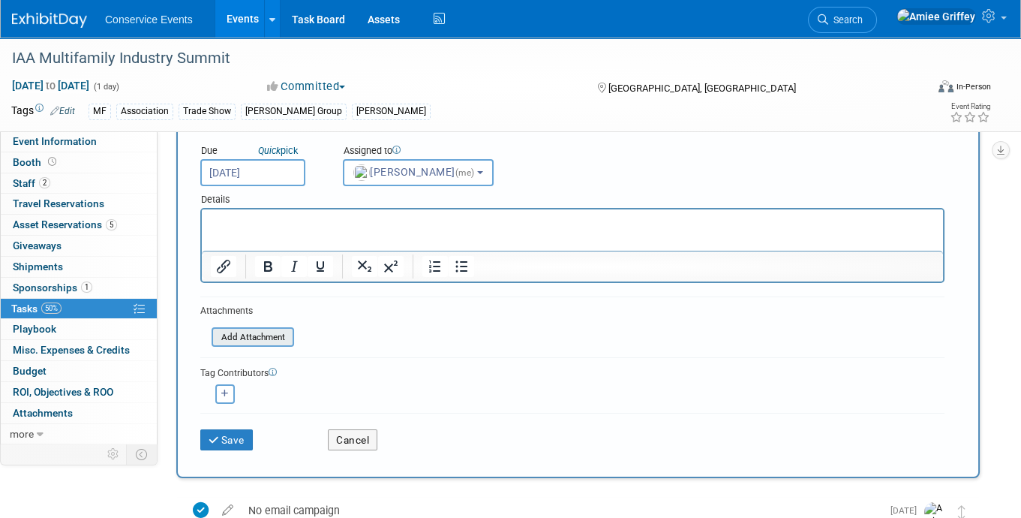
scroll to position [148, 0]
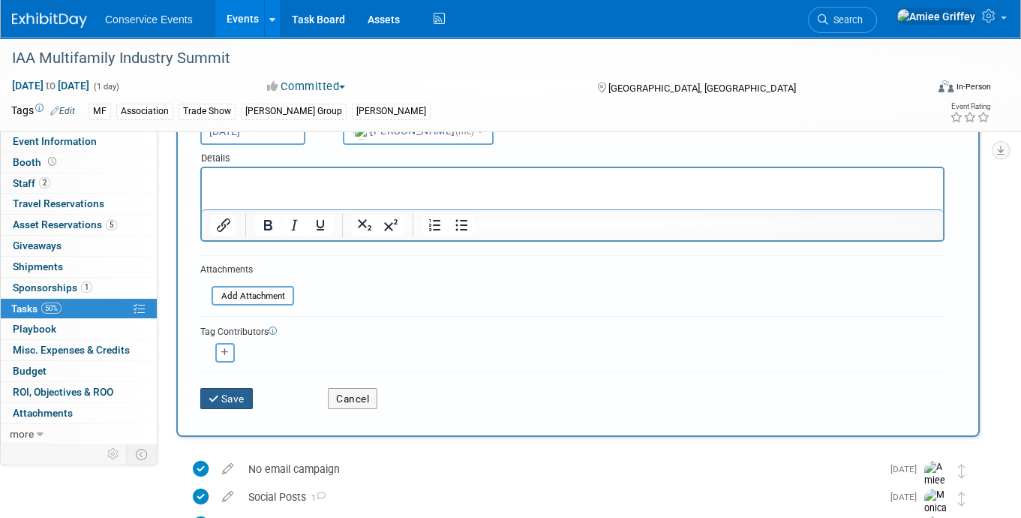
click at [251, 397] on button "Save" at bounding box center [226, 398] width 53 height 21
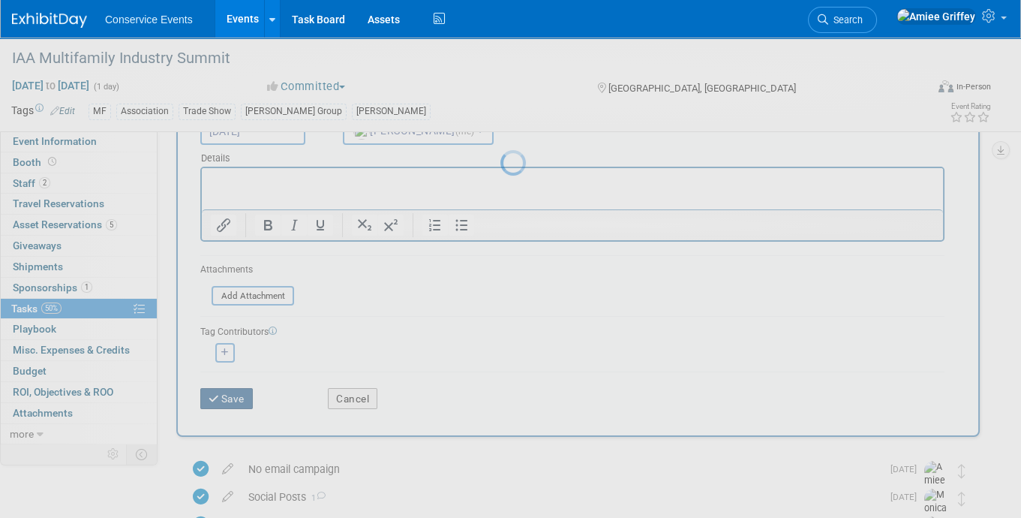
scroll to position [0, 0]
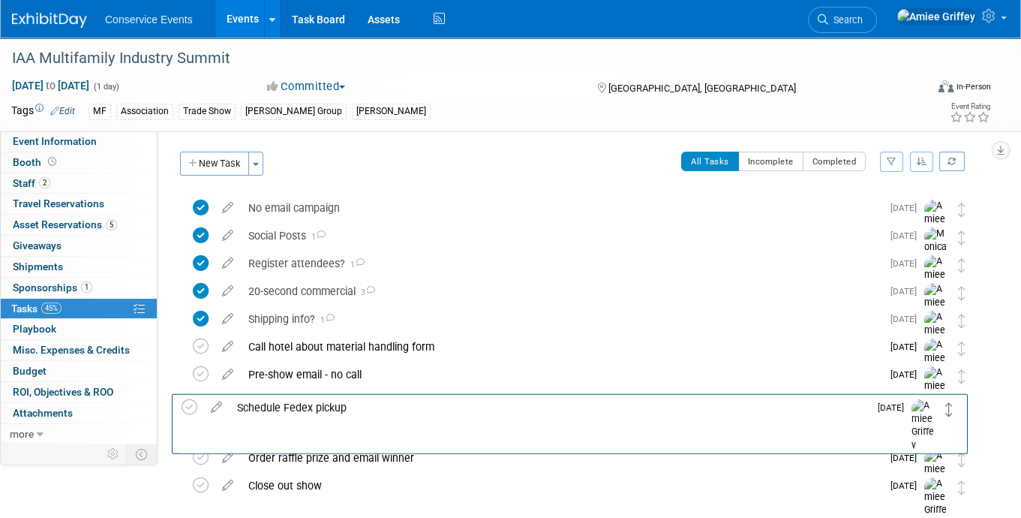
drag, startPoint x: 962, startPoint y: 203, endPoint x: 949, endPoint y: 402, distance: 199.9
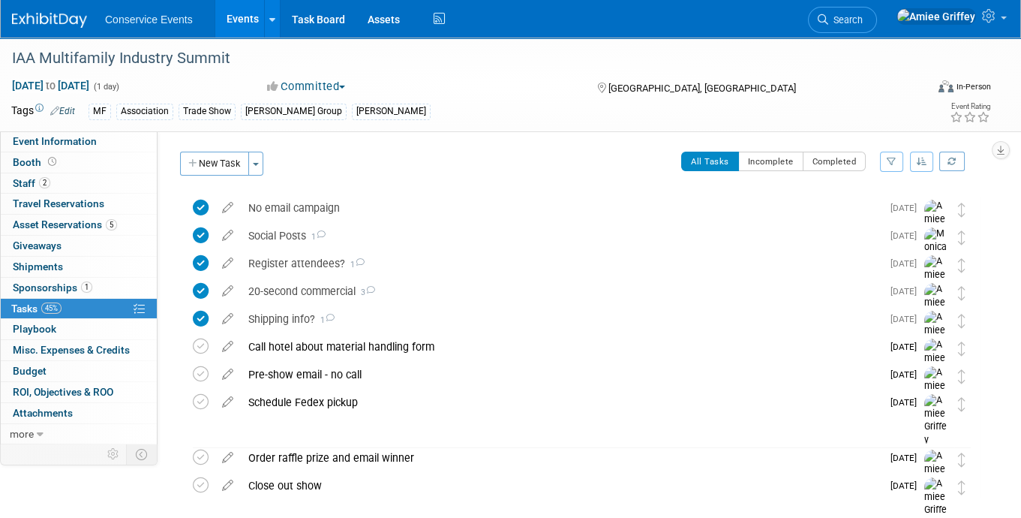
click at [949, 402] on td at bounding box center [939, 418] width 30 height 58
click at [310, 31] on link "Task Board" at bounding box center [319, 19] width 76 height 38
